Goal: Check status: Check status

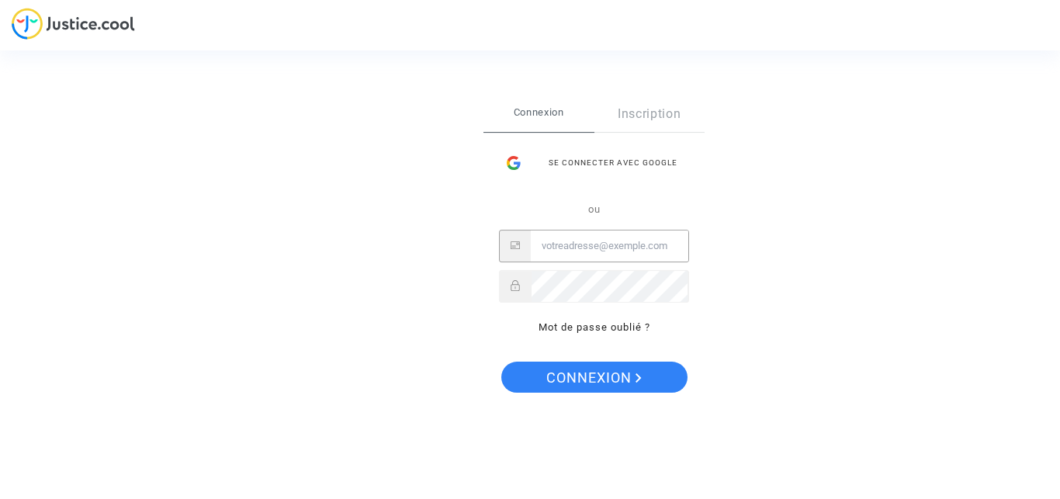
click at [577, 258] on input "Email" at bounding box center [609, 245] width 157 height 31
type input "[EMAIL_ADDRESS][DOMAIN_NAME]"
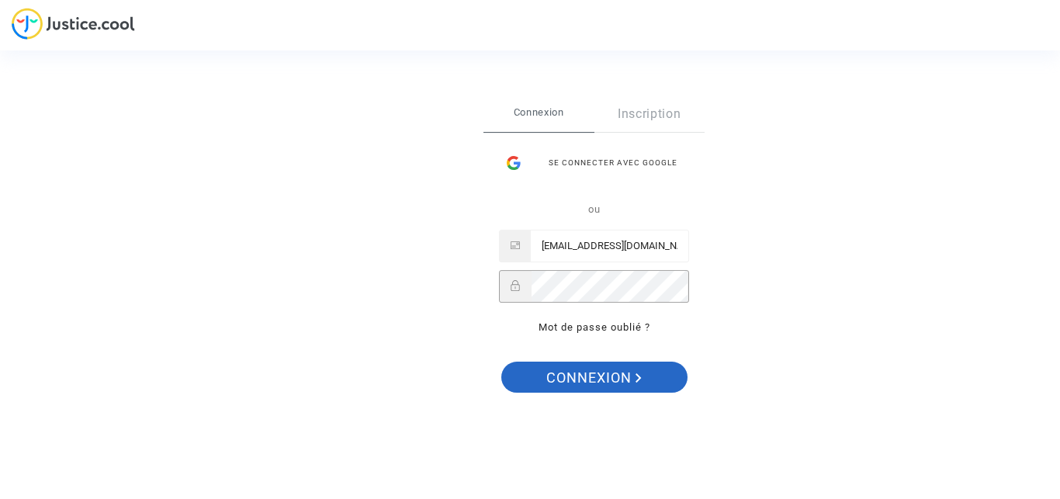
click at [603, 377] on span "Connexion" at bounding box center [593, 377] width 95 height 33
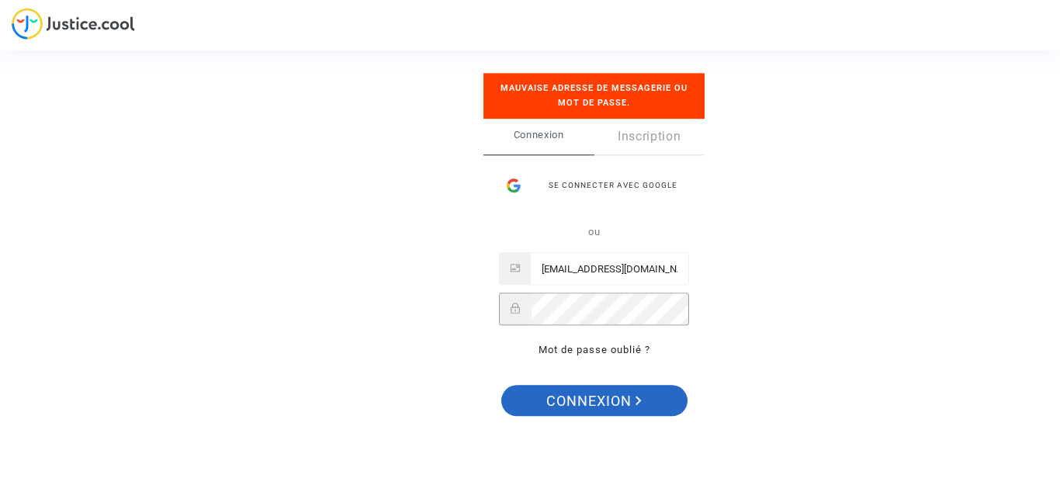
click at [579, 406] on span "Connexion" at bounding box center [593, 401] width 95 height 33
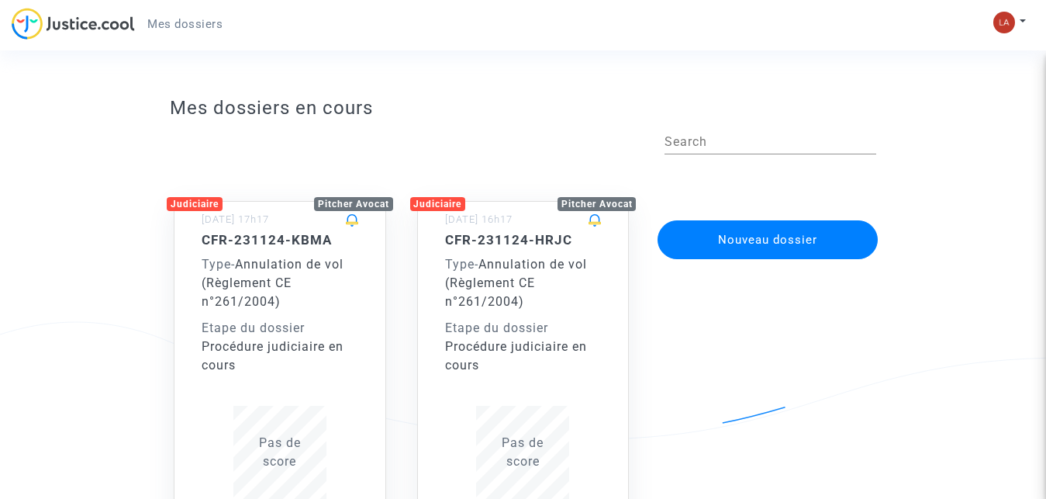
click at [272, 324] on div "Etape du dossier" at bounding box center [280, 328] width 157 height 19
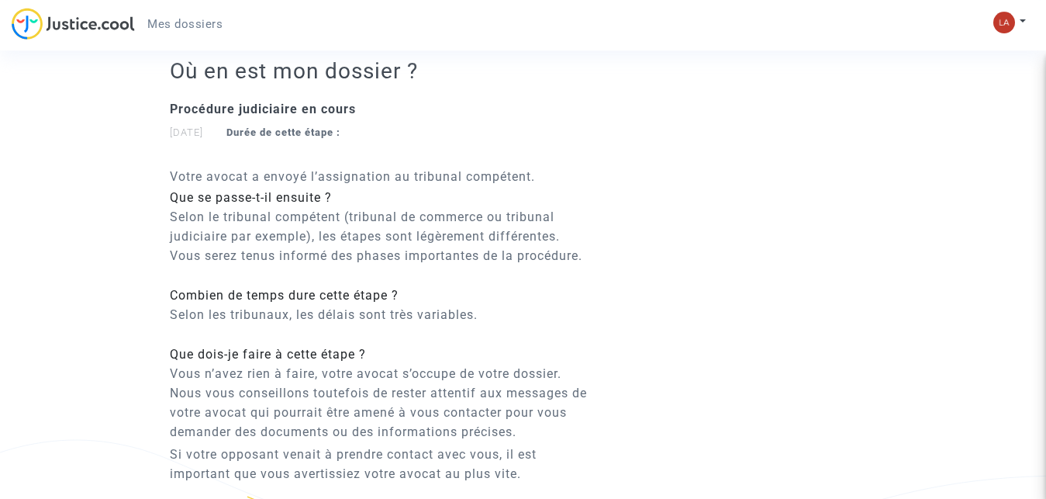
scroll to position [1358, 0]
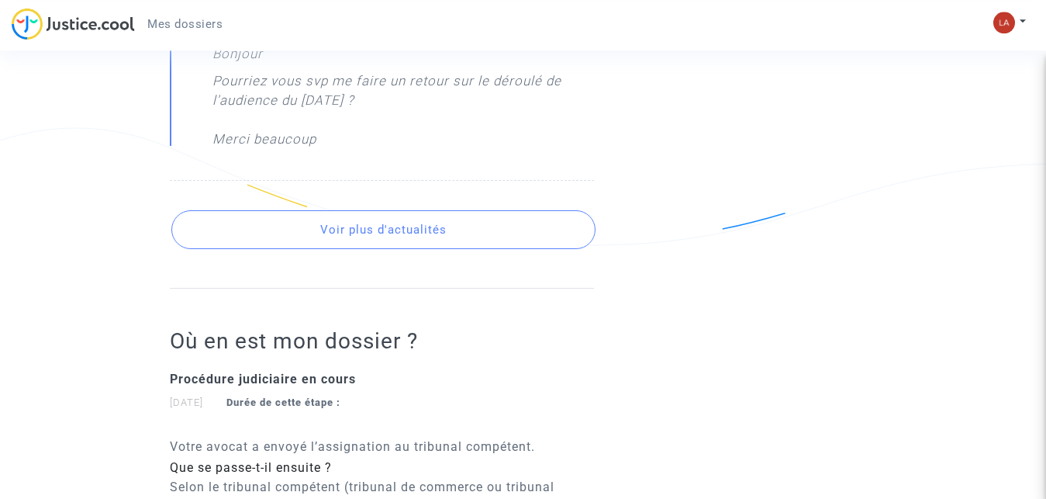
click at [455, 226] on button "Voir plus d'actualités" at bounding box center [383, 229] width 424 height 39
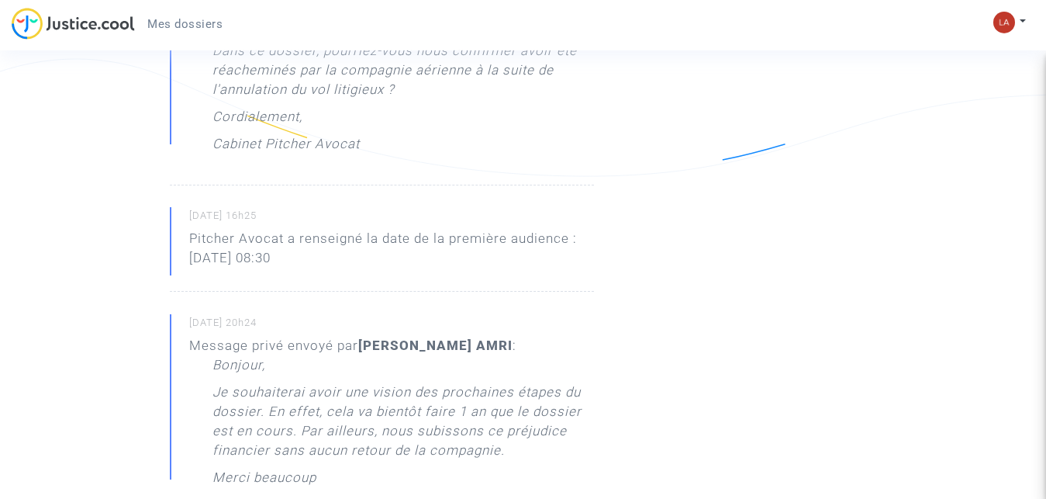
scroll to position [2389, 0]
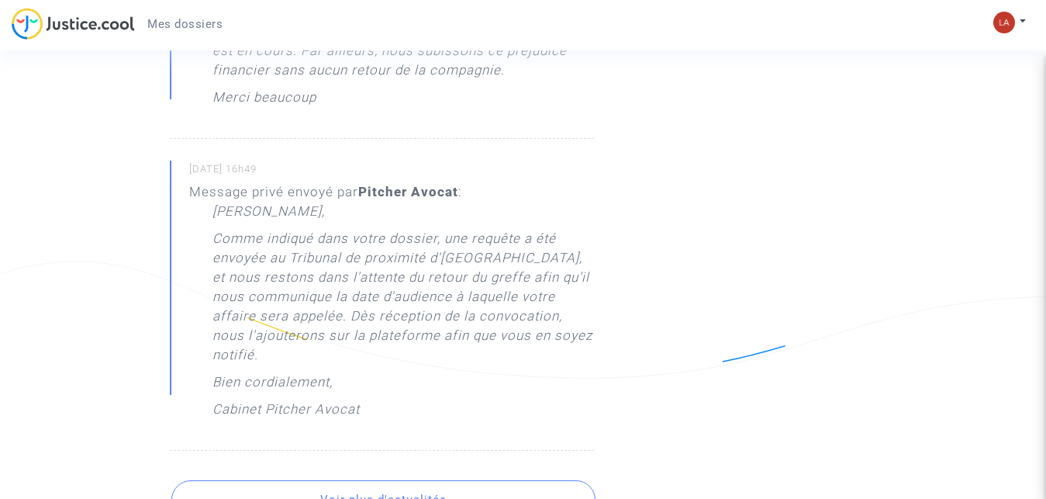
click at [474, 480] on button "Voir plus d'actualités" at bounding box center [383, 499] width 424 height 39
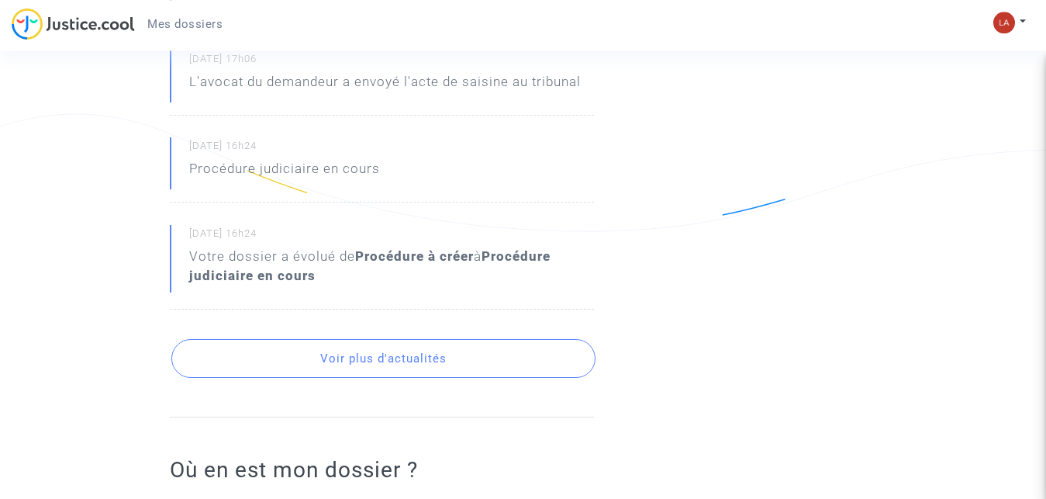
scroll to position [3111, 0]
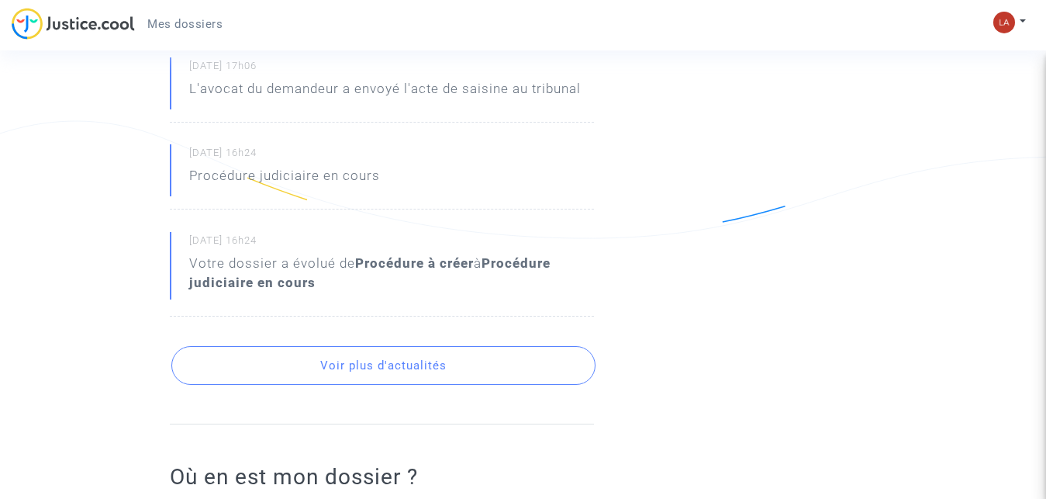
click at [516, 346] on button "Voir plus d'actualités" at bounding box center [383, 365] width 424 height 39
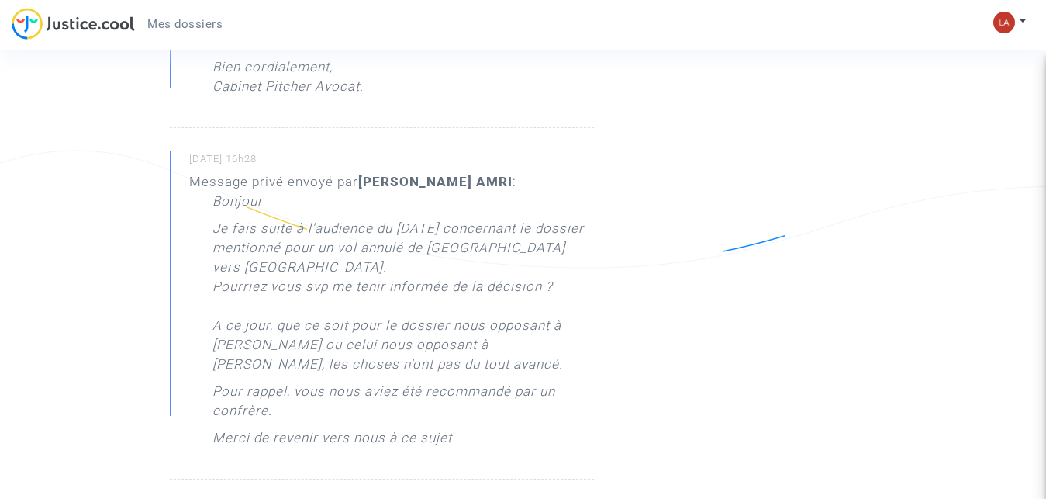
scroll to position [0, 0]
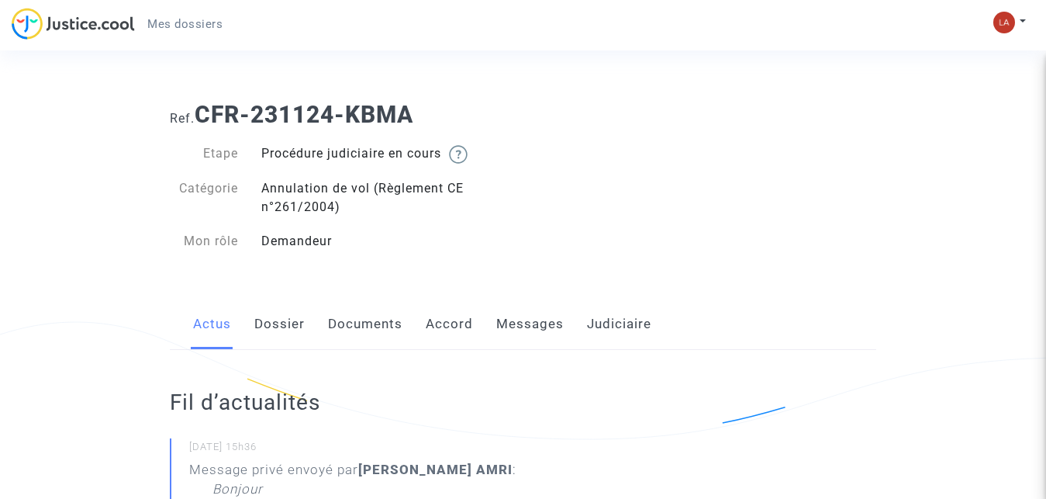
click at [289, 323] on link "Dossier" at bounding box center [279, 324] width 50 height 51
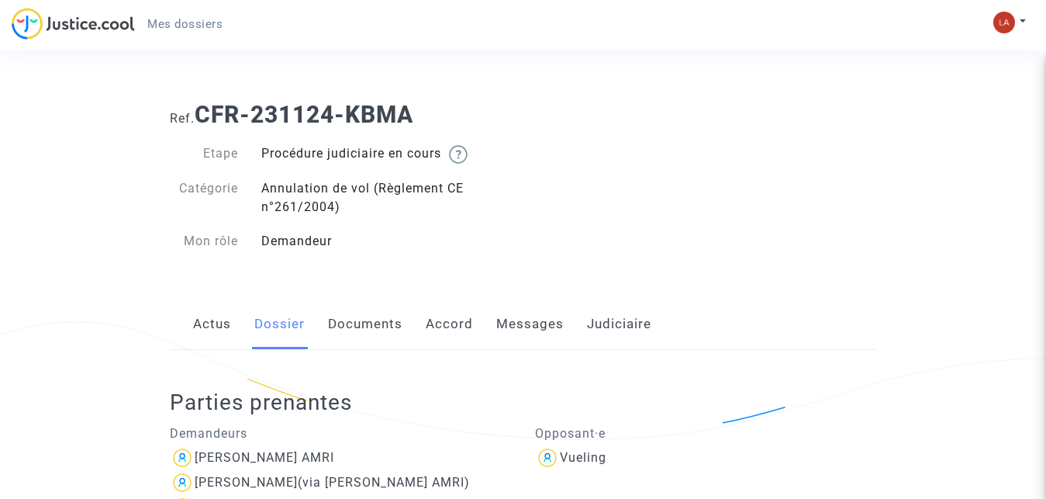
click at [354, 326] on link "Documents" at bounding box center [365, 324] width 74 height 51
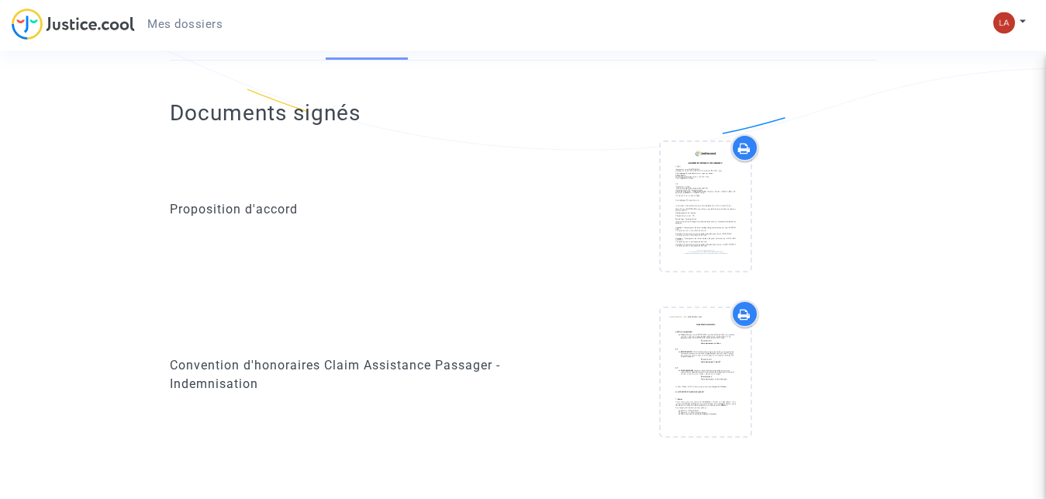
scroll to position [302, 0]
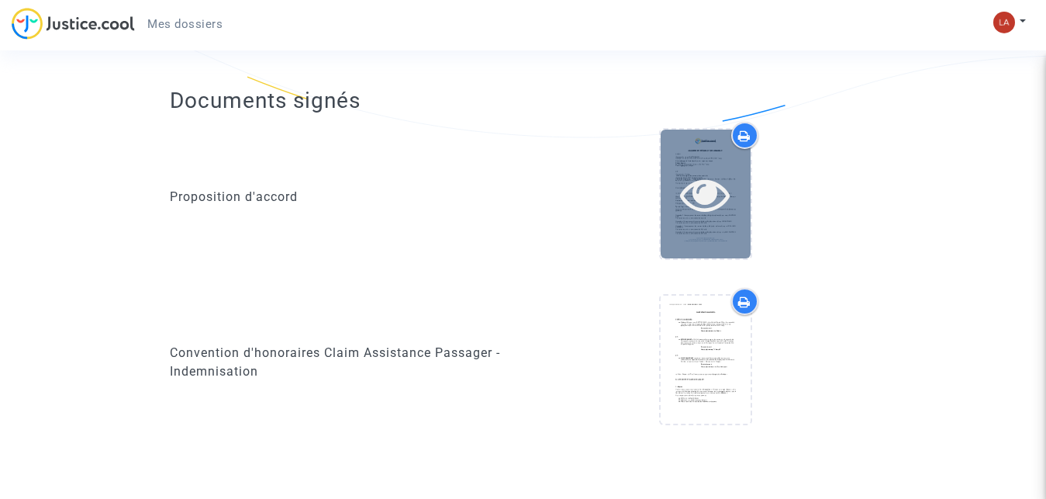
click at [716, 184] on icon at bounding box center [705, 194] width 50 height 50
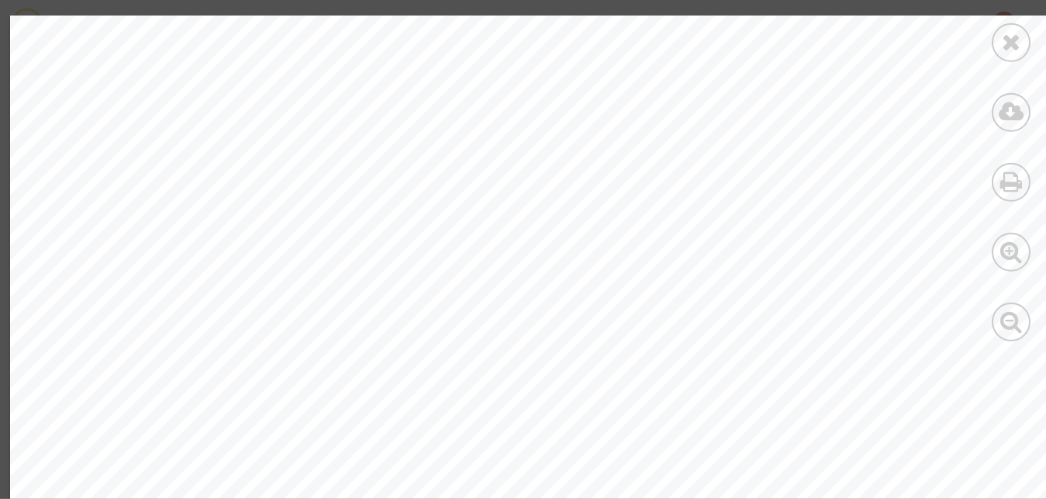
scroll to position [822, 0]
drag, startPoint x: 1039, startPoint y: 51, endPoint x: 1042, endPoint y: 85, distance: 33.5
click at [1042, 85] on div at bounding box center [1012, 178] width 70 height 357
drag, startPoint x: 1041, startPoint y: 60, endPoint x: 1041, endPoint y: 101, distance: 40.3
click at [1041, 98] on div at bounding box center [1012, 178] width 70 height 357
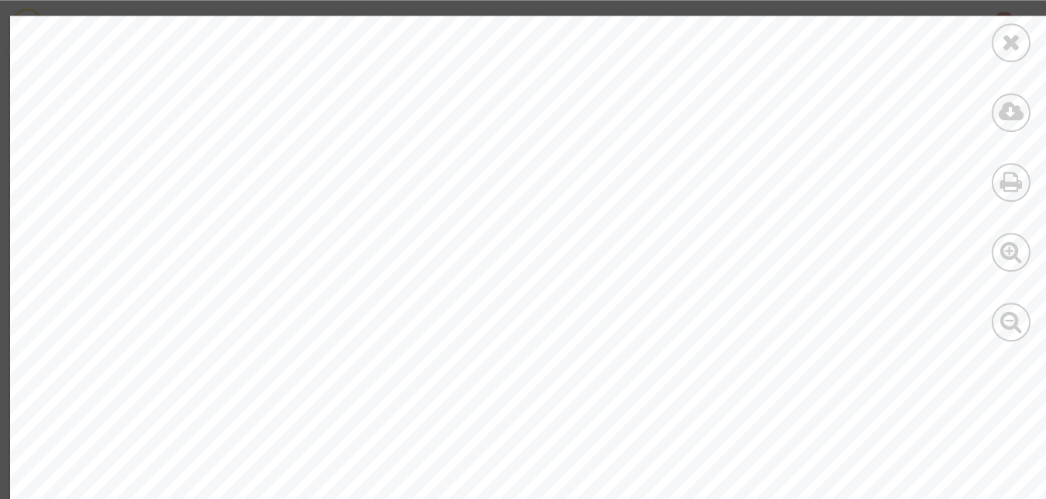
click at [1041, 110] on div at bounding box center [1012, 178] width 70 height 357
click at [1017, 320] on icon at bounding box center [1012, 320] width 22 height 23
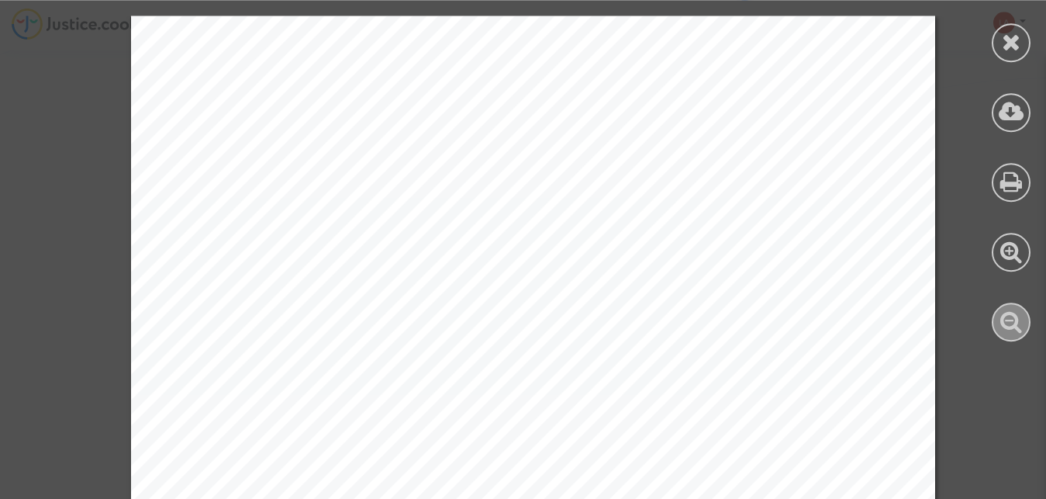
click at [1017, 320] on icon at bounding box center [1012, 320] width 22 height 23
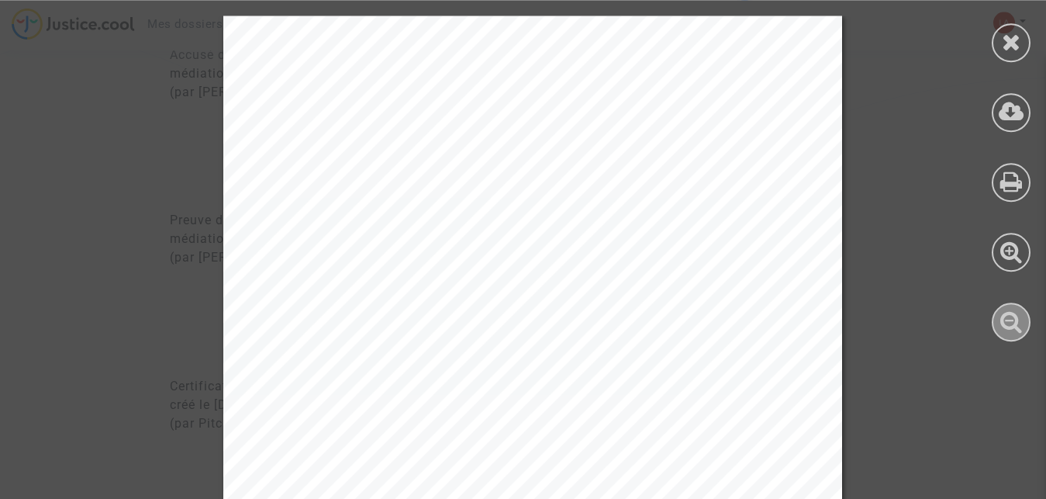
click at [1017, 320] on icon at bounding box center [1012, 320] width 22 height 23
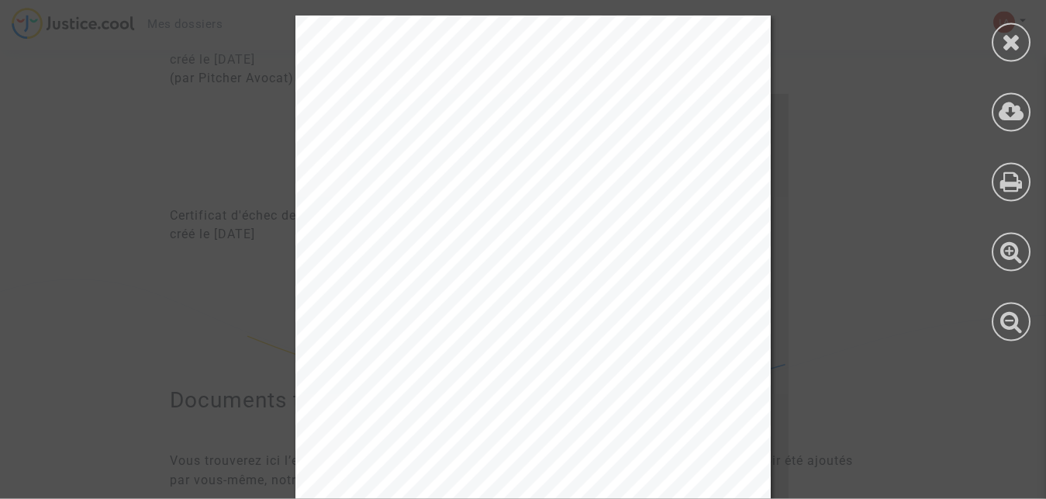
scroll to position [1214, 0]
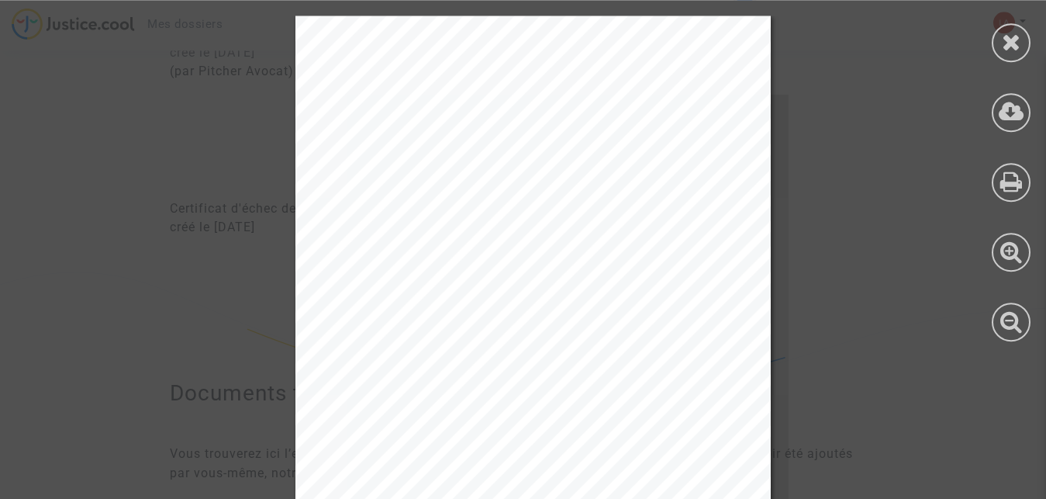
click at [1039, 163] on div at bounding box center [1012, 178] width 70 height 357
click at [1042, 168] on div at bounding box center [1012, 178] width 70 height 357
drag, startPoint x: 1042, startPoint y: 115, endPoint x: 1032, endPoint y: 202, distance: 87.5
click at [1036, 192] on div at bounding box center [1012, 178] width 70 height 357
drag, startPoint x: 1012, startPoint y: 339, endPoint x: 1010, endPoint y: 330, distance: 8.8
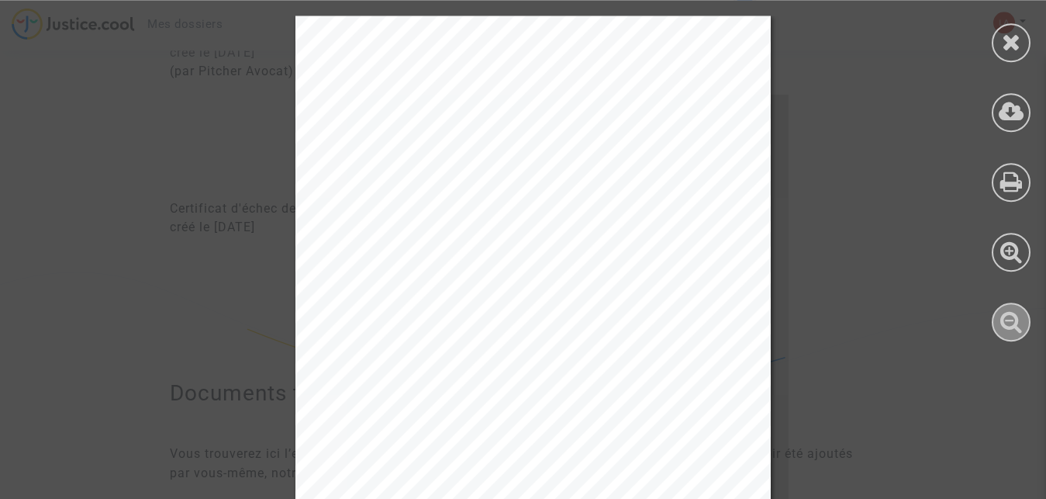
click at [1010, 330] on div at bounding box center [1011, 321] width 39 height 39
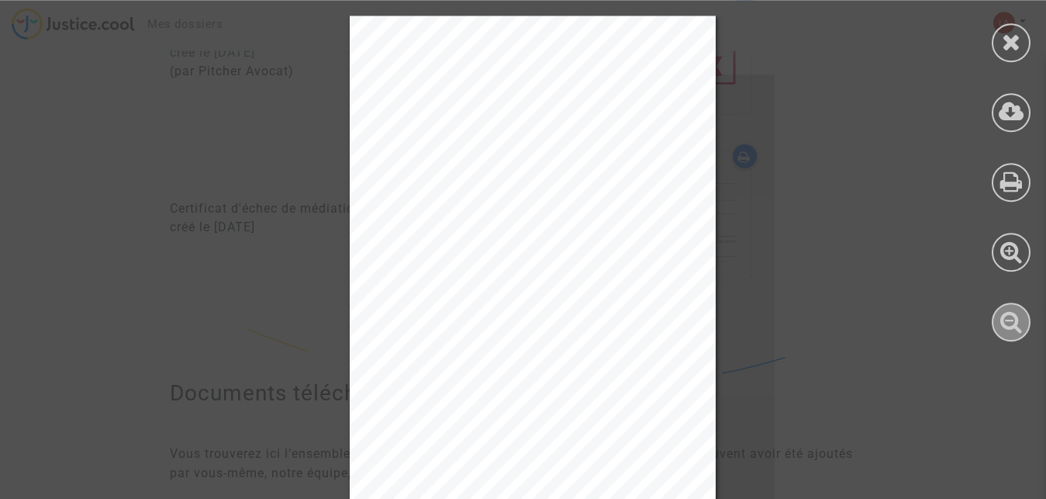
click at [1008, 325] on icon at bounding box center [1012, 320] width 22 height 23
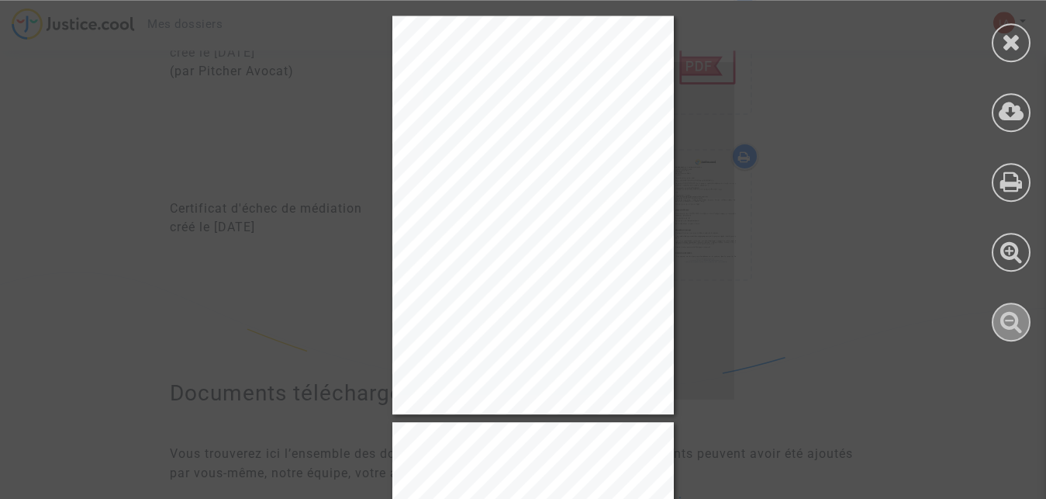
click at [1008, 325] on icon at bounding box center [1012, 320] width 22 height 23
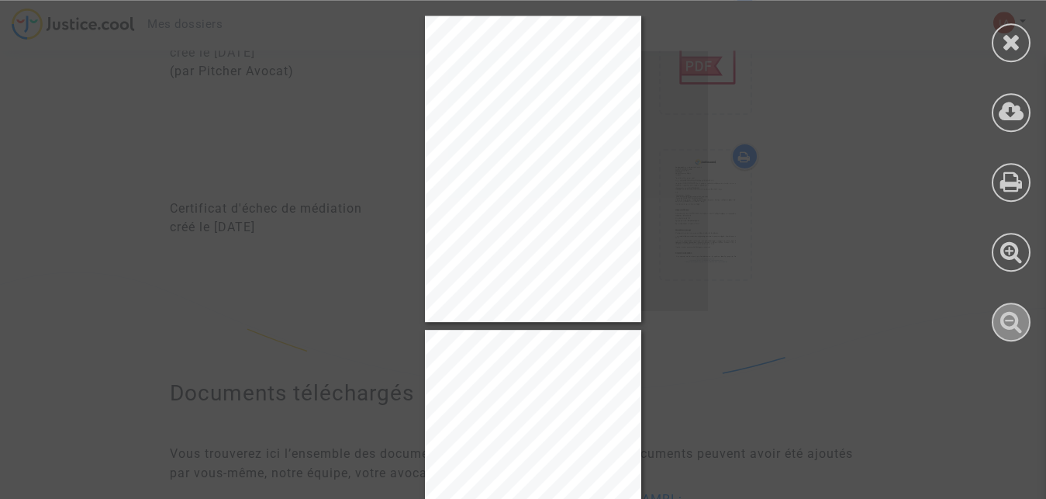
click at [1008, 325] on icon at bounding box center [1012, 320] width 22 height 23
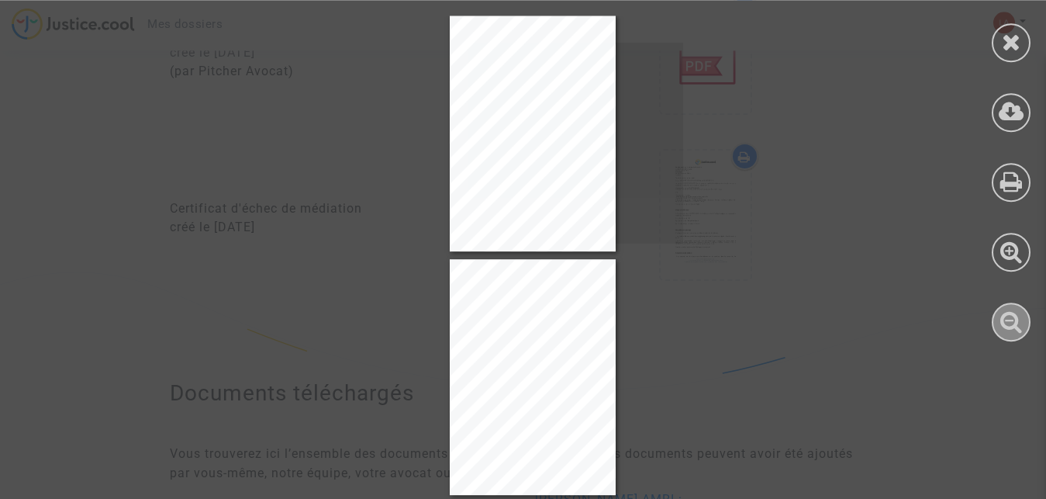
click at [1008, 325] on icon at bounding box center [1012, 320] width 22 height 23
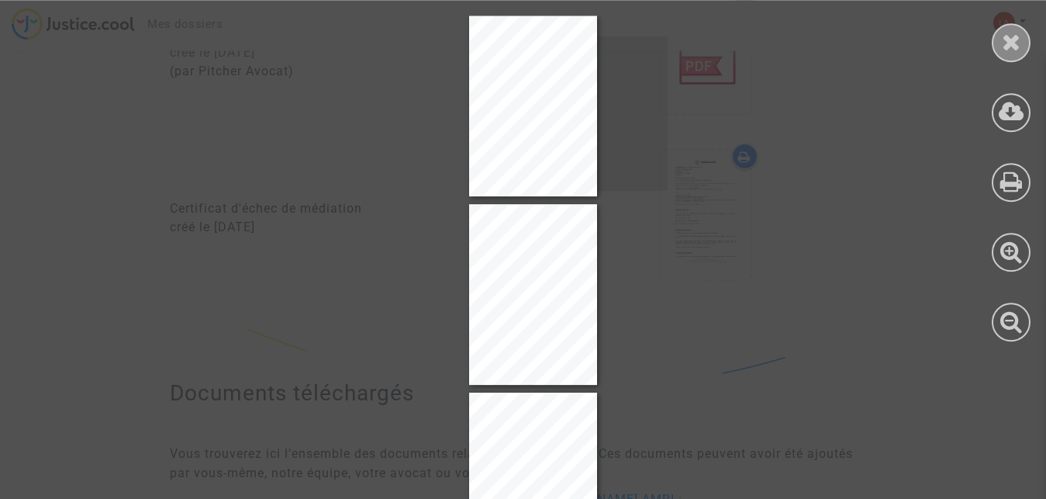
click at [1008, 40] on icon at bounding box center [1011, 41] width 19 height 23
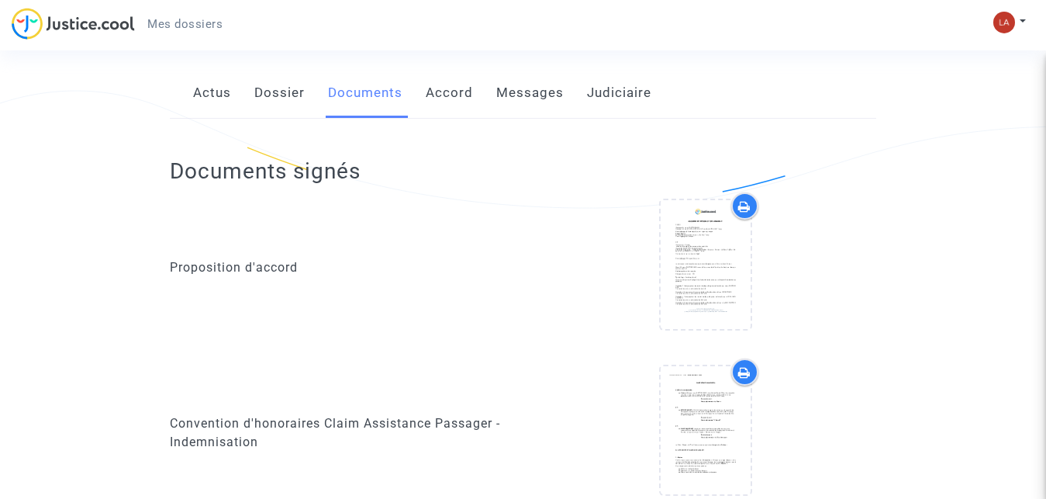
scroll to position [341, 0]
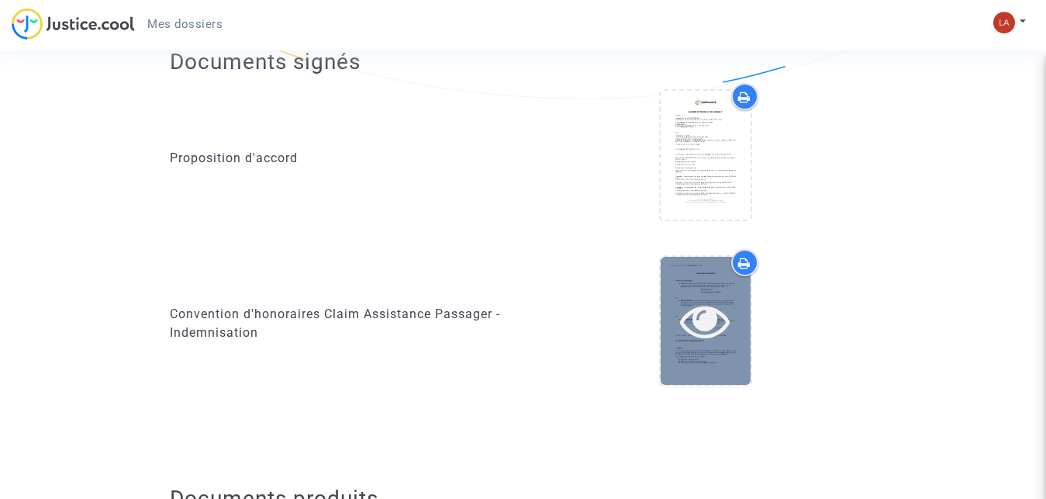
click at [703, 323] on icon at bounding box center [705, 321] width 50 height 50
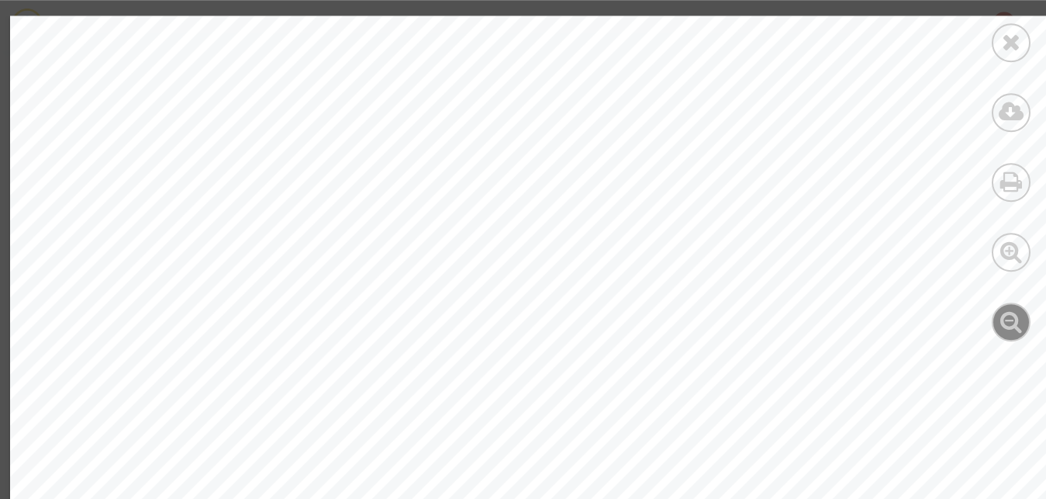
click at [1005, 330] on icon at bounding box center [1012, 320] width 22 height 23
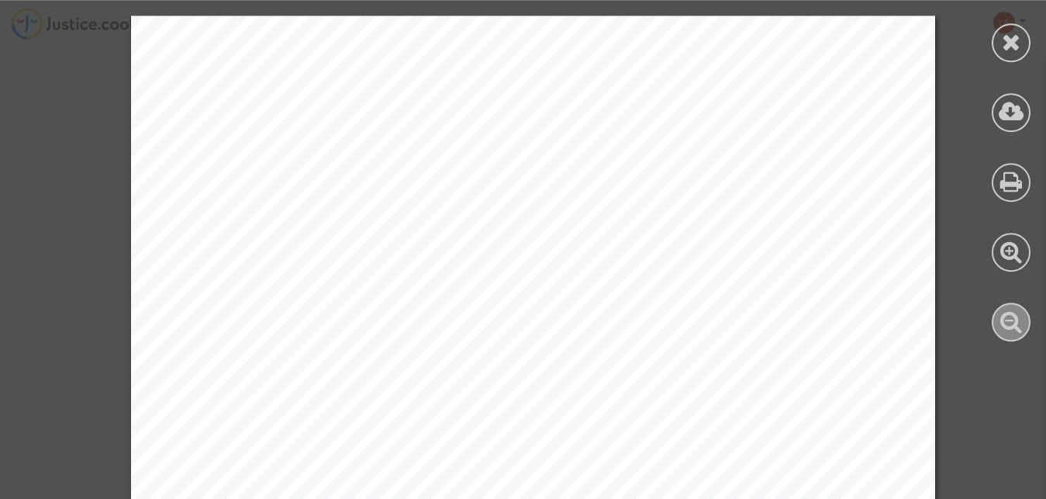
click at [1005, 330] on icon at bounding box center [1012, 320] width 22 height 23
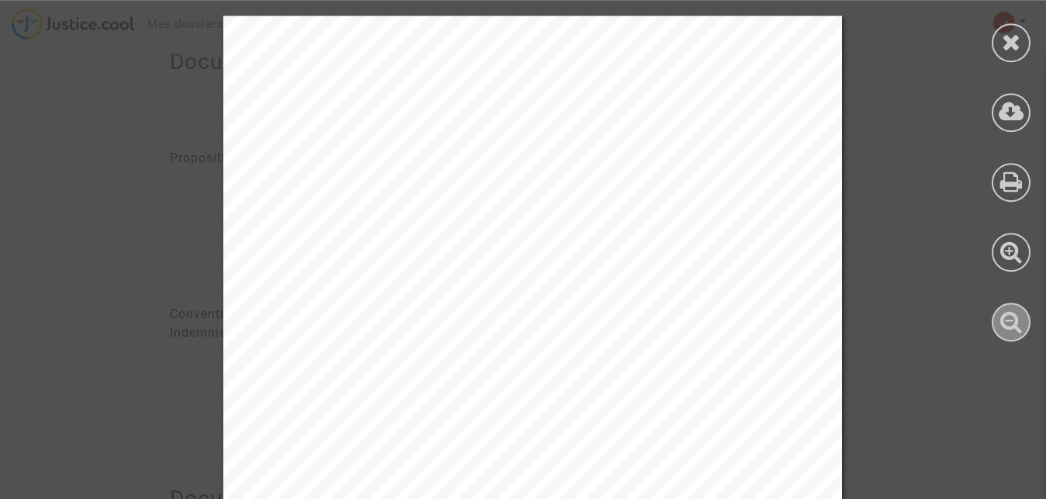
click at [1005, 330] on icon at bounding box center [1012, 320] width 22 height 23
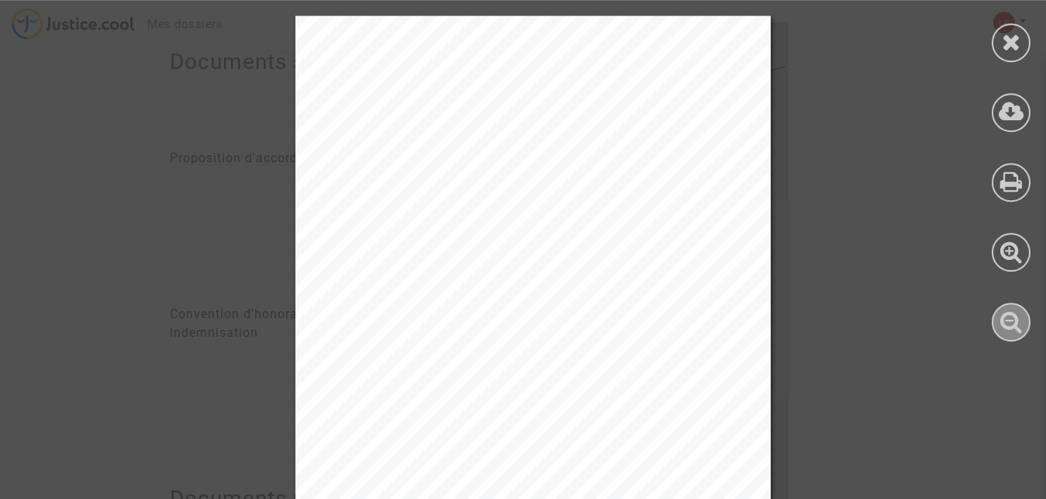
click at [1005, 330] on icon at bounding box center [1012, 320] width 22 height 23
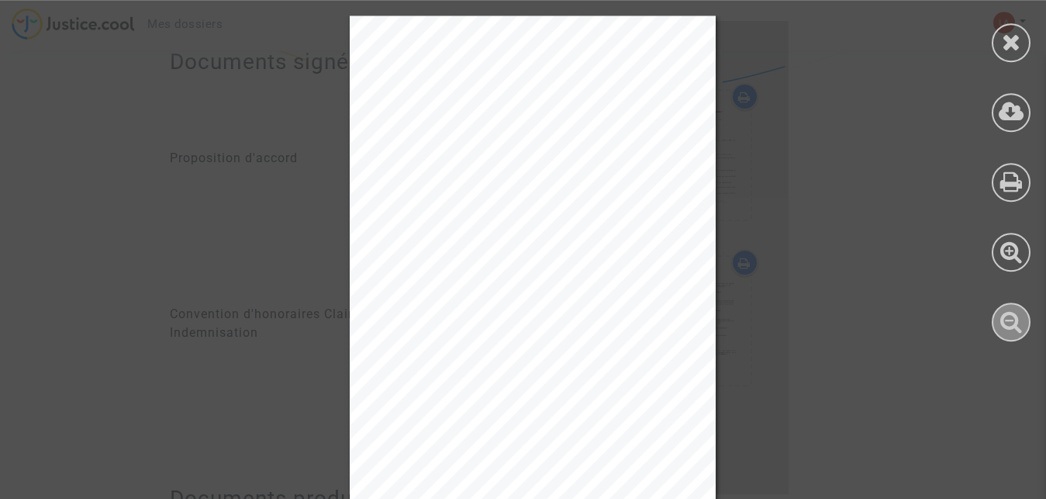
click at [1004, 333] on icon at bounding box center [1012, 320] width 22 height 23
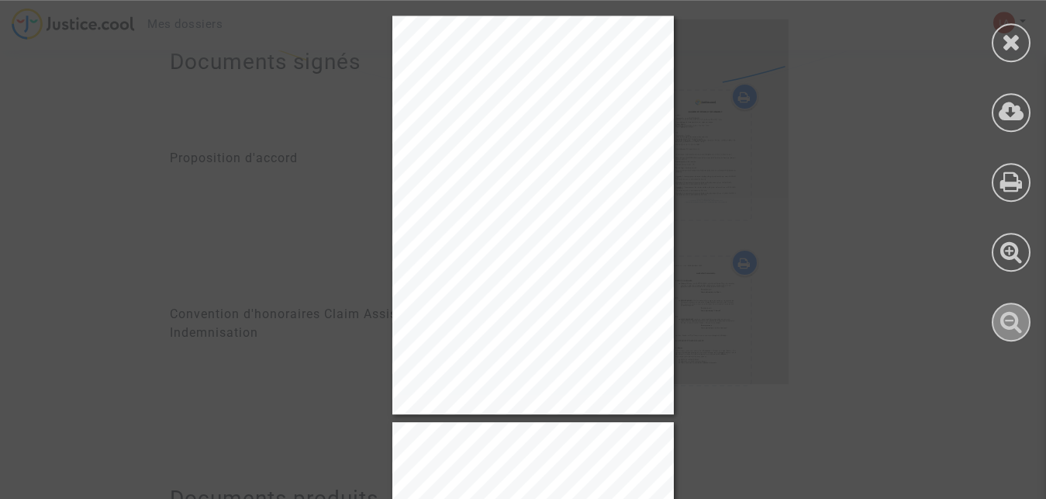
click at [1004, 333] on icon at bounding box center [1012, 320] width 22 height 23
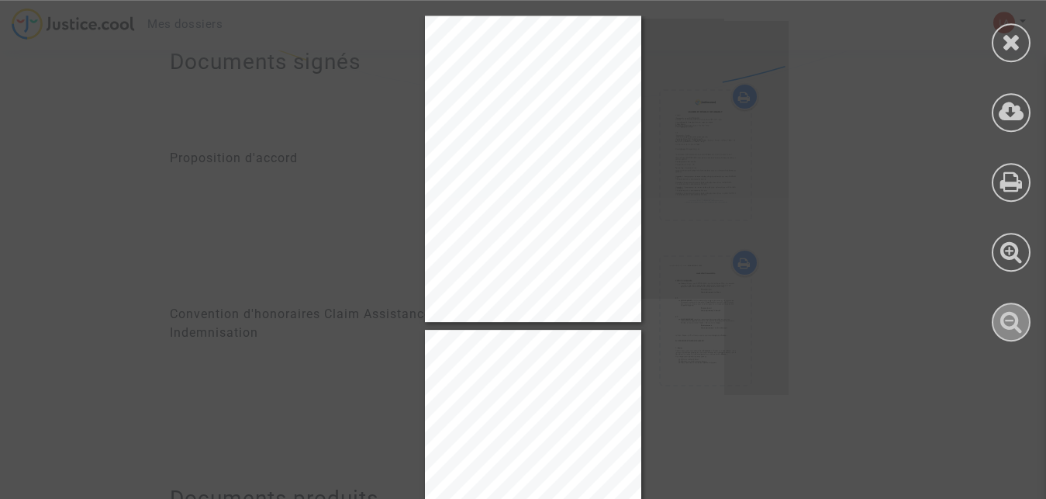
click at [1004, 333] on icon at bounding box center [1012, 320] width 22 height 23
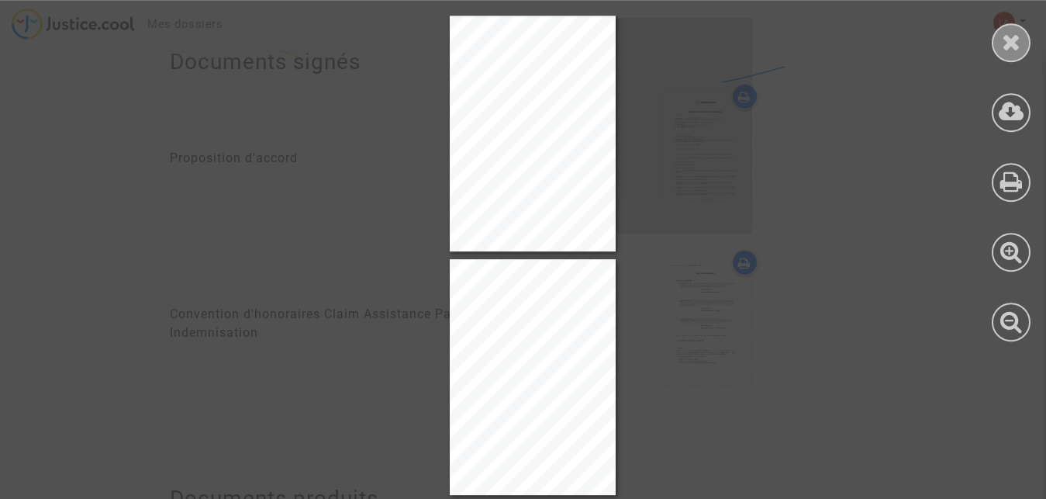
click at [999, 35] on div at bounding box center [1011, 42] width 39 height 39
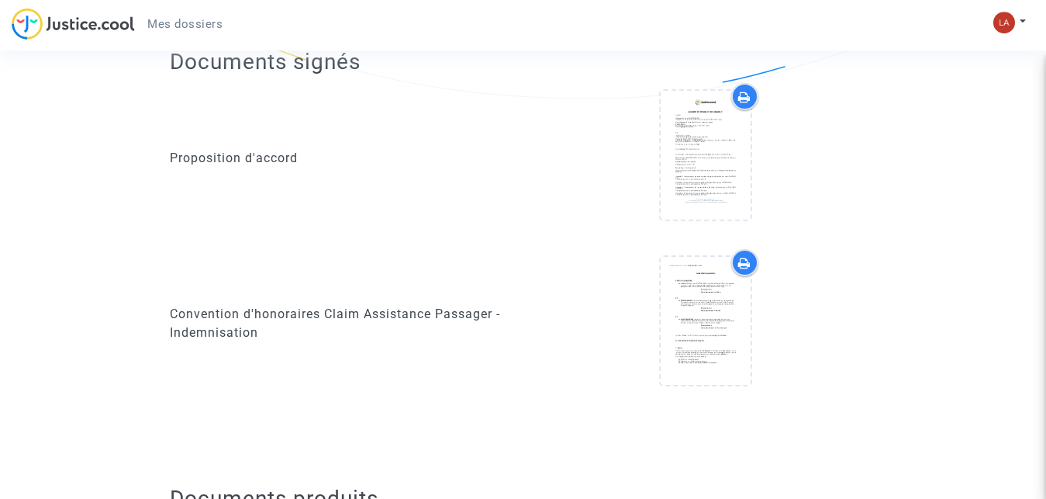
scroll to position [0, 0]
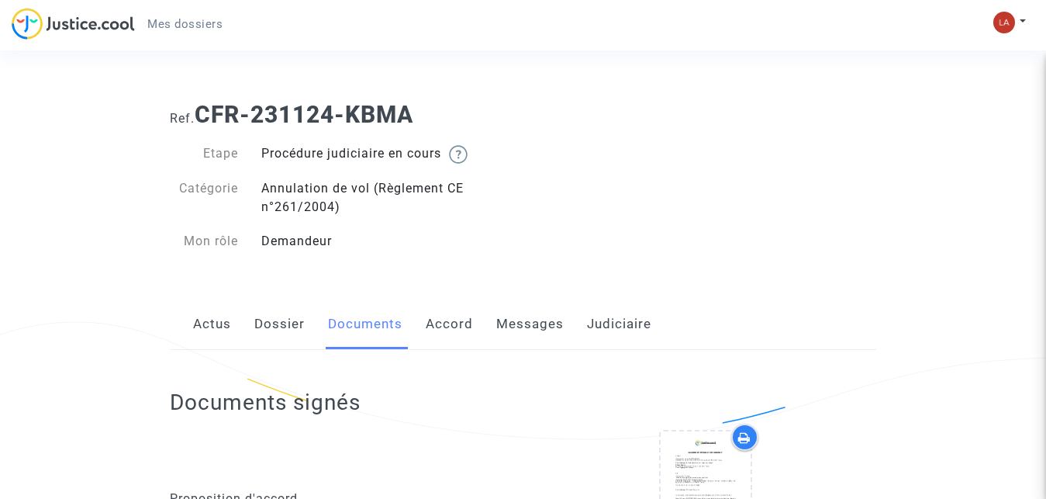
click at [120, 29] on img at bounding box center [73, 24] width 123 height 32
